Goal: Task Accomplishment & Management: Use online tool/utility

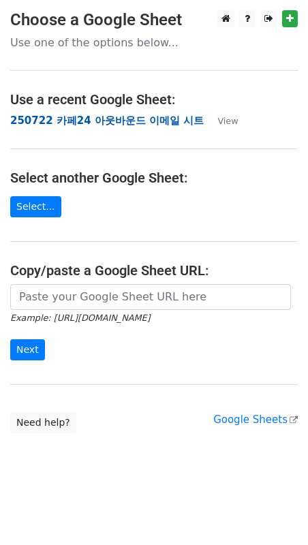
click at [120, 121] on strong "250722 카페24 아웃바운드 이메일 시트" at bounding box center [107, 120] width 194 height 12
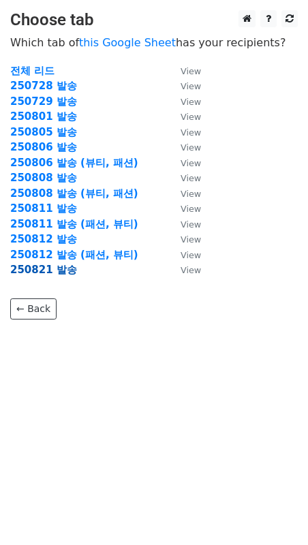
click at [50, 273] on strong "250821 발송" at bounding box center [43, 270] width 67 height 12
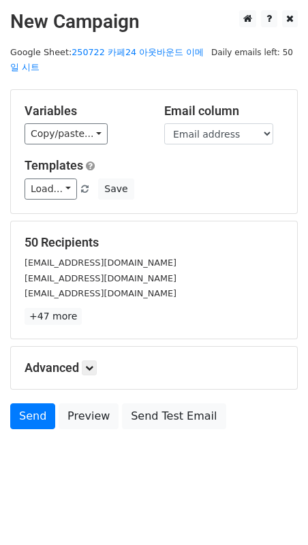
click at [261, 185] on div "Variables Copy/paste... {{회사명}} {{Email address}} {{URL}} {{Traffic rank}} {{On…" at bounding box center [154, 151] width 286 height 123
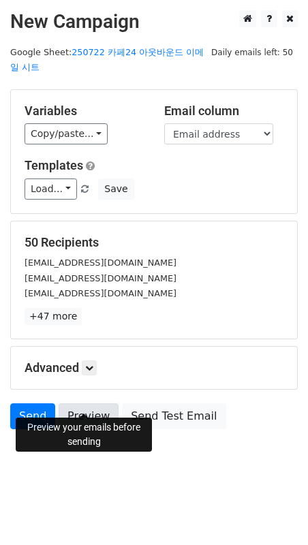
click at [93, 403] on link "Preview" at bounding box center [89, 416] width 60 height 26
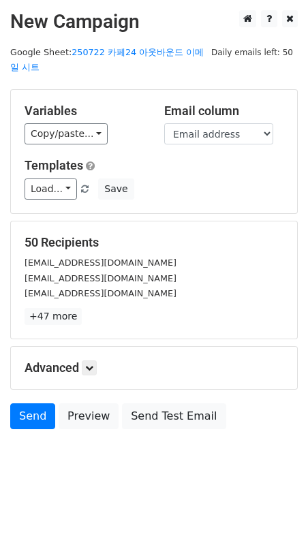
drag, startPoint x: 137, startPoint y: 448, endPoint x: 80, endPoint y: 427, distance: 60.8
click at [136, 448] on div "Preview your emails before sending" at bounding box center [84, 435] width 136 height 34
click at [33, 403] on link "Send" at bounding box center [32, 416] width 45 height 26
